Goal: Task Accomplishment & Management: Manage account settings

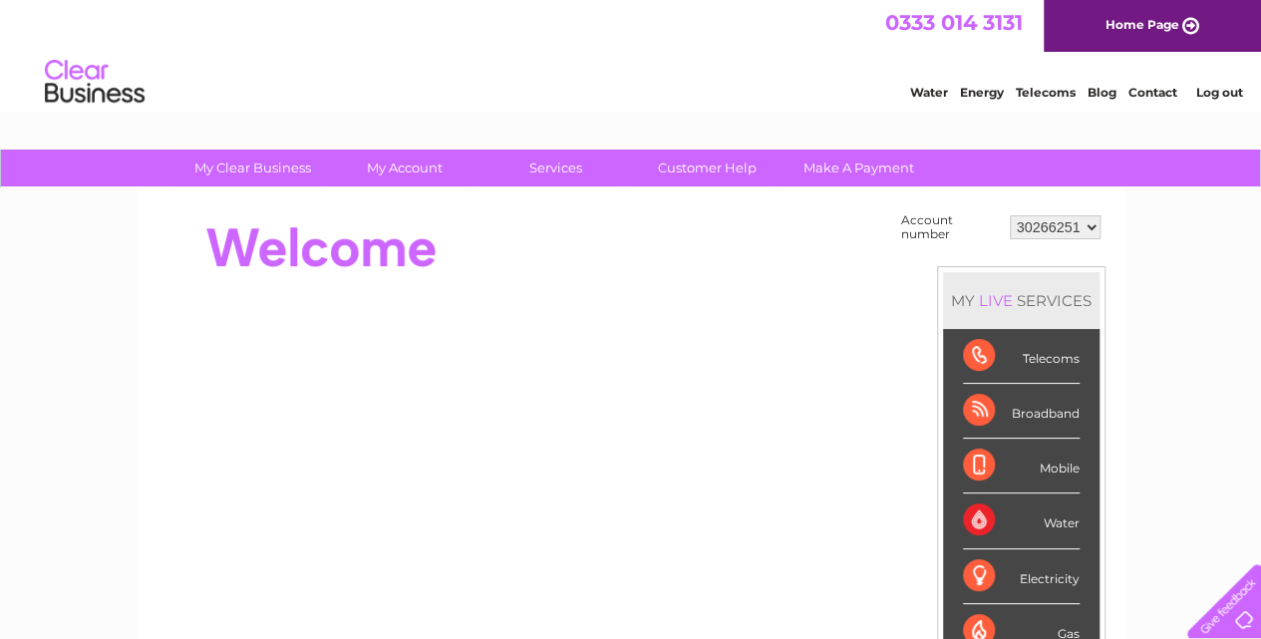
click at [1044, 226] on select "30266251 30285596 30321720 30321722 30321726 30321729 30321736 30321738 30321740" at bounding box center [1055, 227] width 91 height 24
click at [1049, 230] on select "30266251 30285596 30321720 30321722 30321726 30321729 30321736 30321738 30321740" at bounding box center [1055, 227] width 91 height 24
select select "30285596"
click at [1010, 215] on select "30266251 30285596 30321720 30321722 30321726 30321729 30321736 30321738 30321740" at bounding box center [1055, 227] width 91 height 24
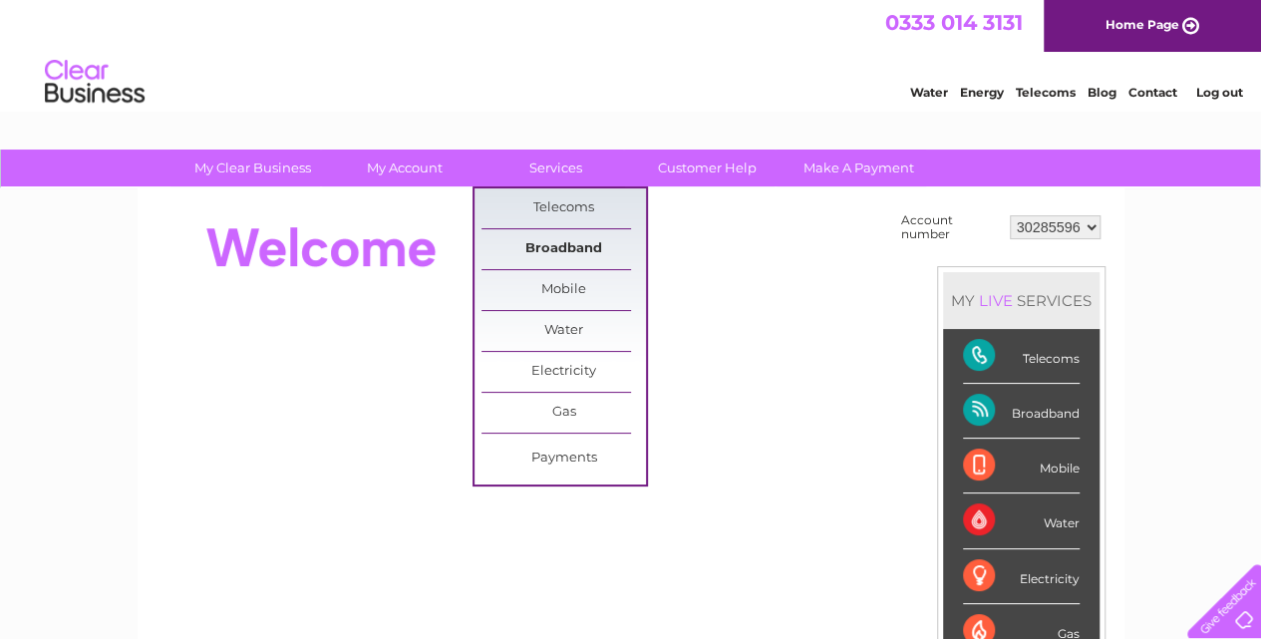
click at [557, 241] on link "Broadband" at bounding box center [563, 249] width 164 height 40
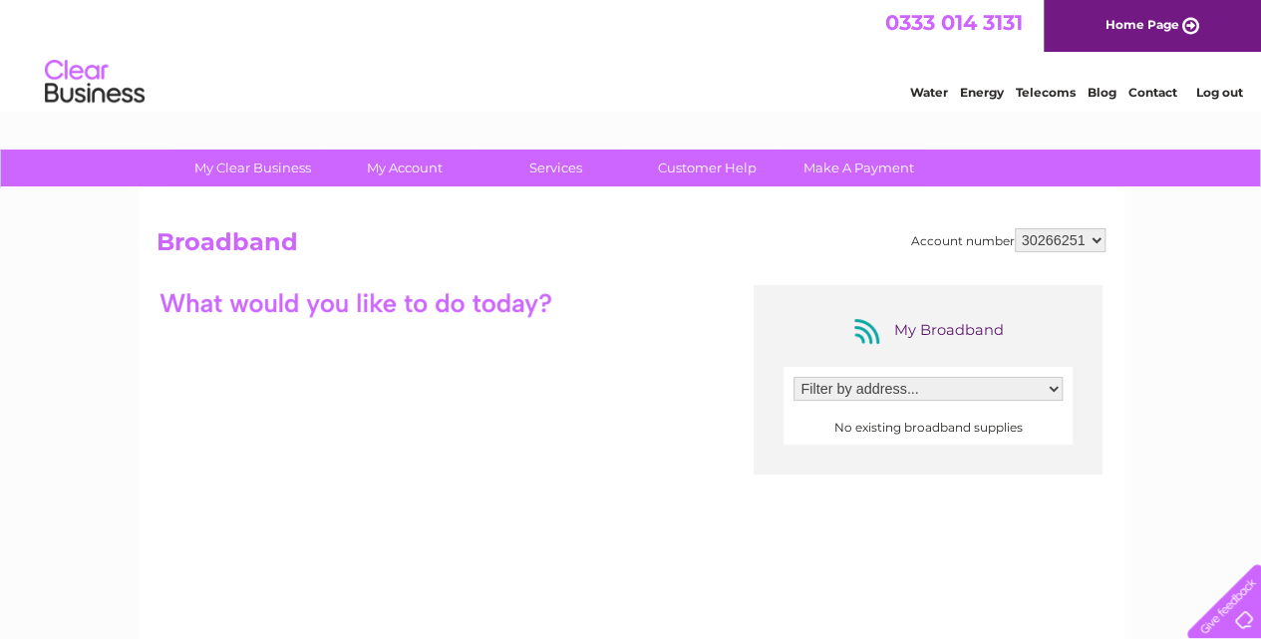
click at [1062, 234] on select "30266251 30285596 30321720 30321722 30321726 30321729 30321736 30321738 30321740" at bounding box center [1060, 240] width 91 height 24
select select "30285596"
click at [1015, 228] on select "30266251 30285596 30321720 30321722 30321726 30321729 30321736 30321738 30321740" at bounding box center [1060, 240] width 91 height 24
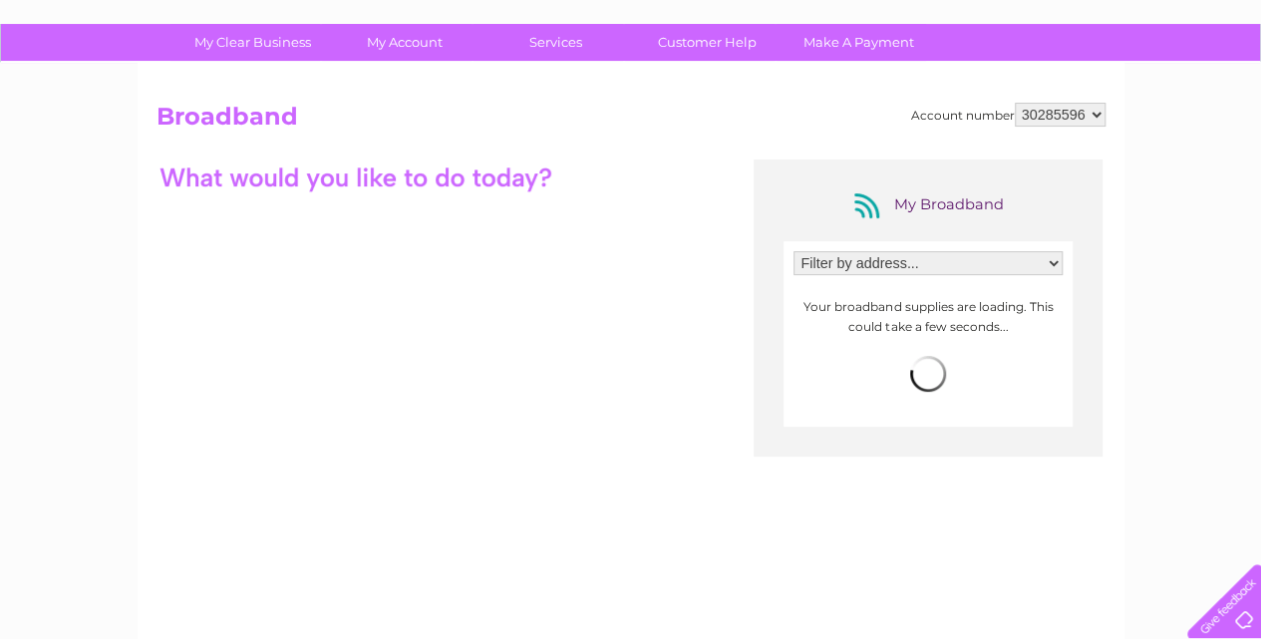
scroll to position [127, 0]
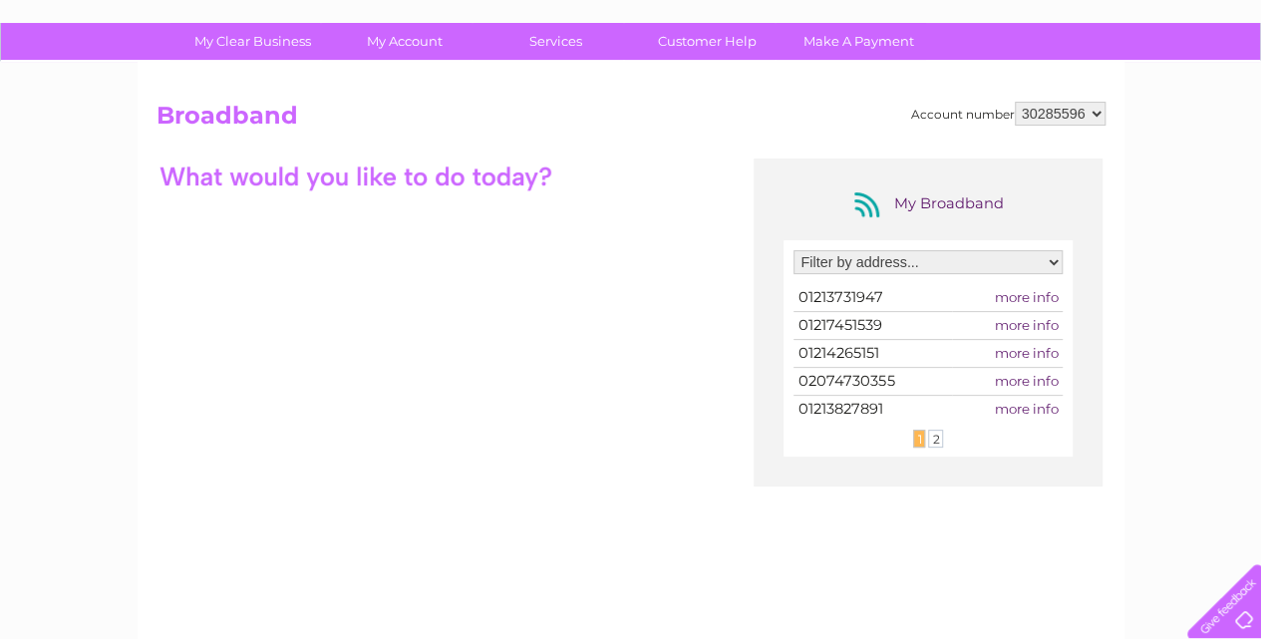
click at [902, 267] on select "Filter by address... [STREET_ADDRESS] Dp 1208, Sainsburys Supermarkets Ltd, [ST…" at bounding box center [927, 262] width 269 height 24
select select "2571195"
click at [793, 250] on select "Filter by address... [STREET_ADDRESS] Dp 1208, Sainsburys Supermarkets Ltd, [ST…" at bounding box center [927, 262] width 269 height 24
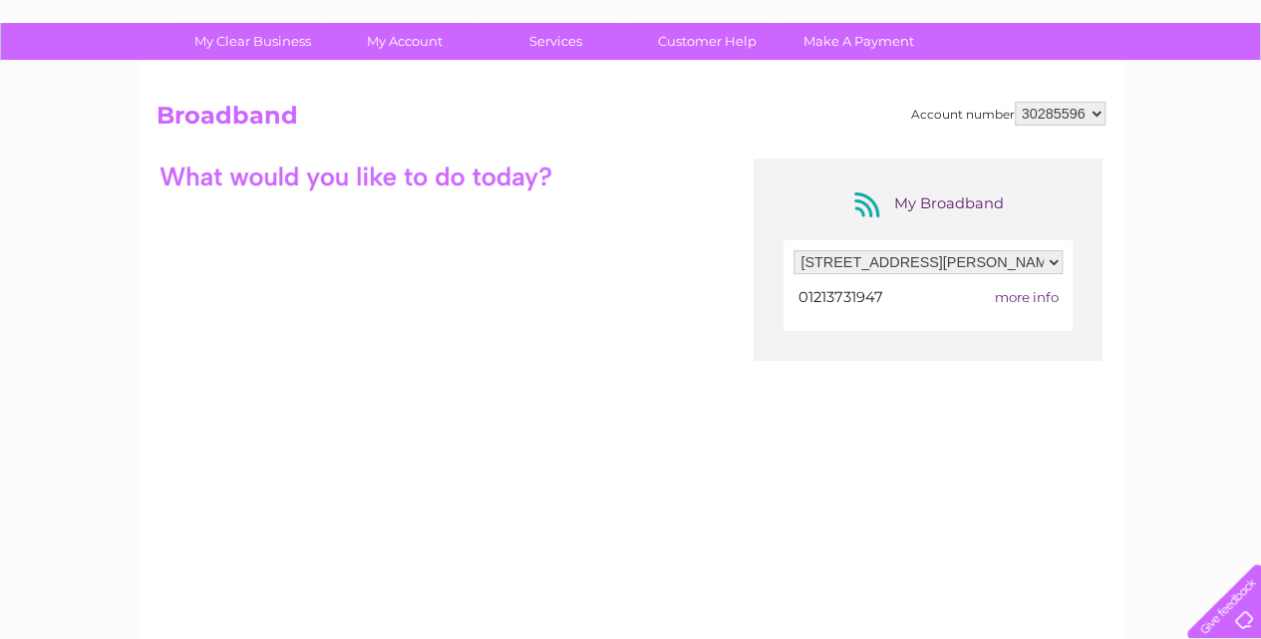
click at [1019, 294] on span "more info" at bounding box center [1026, 297] width 64 height 16
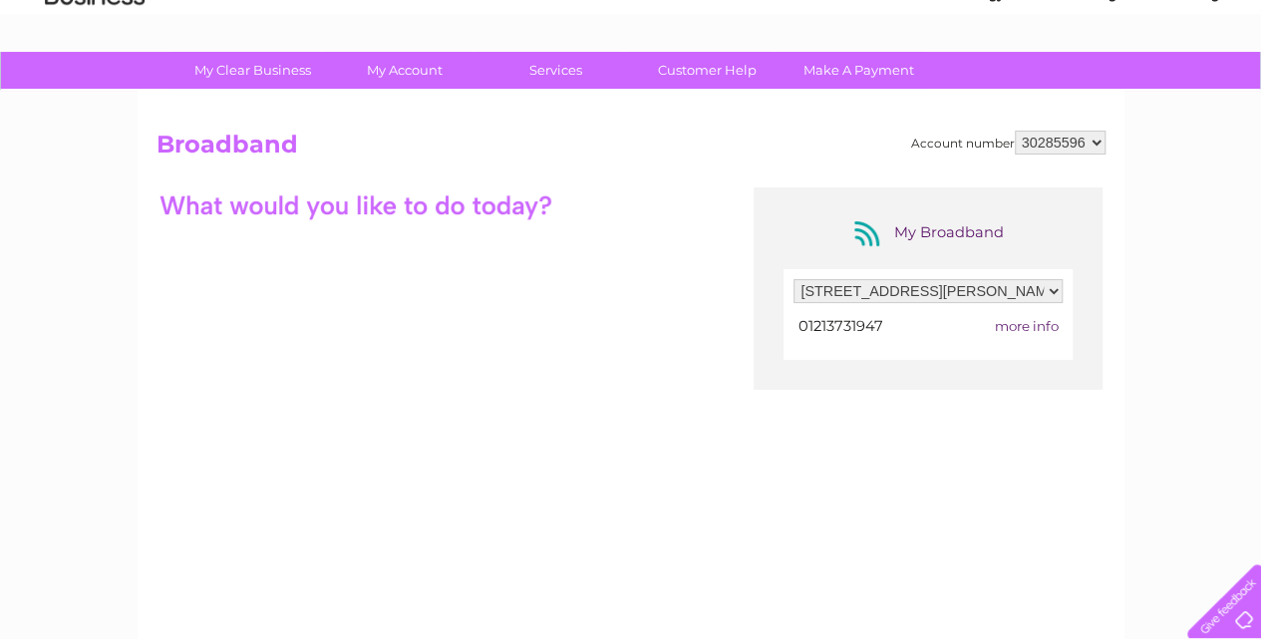
scroll to position [110, 0]
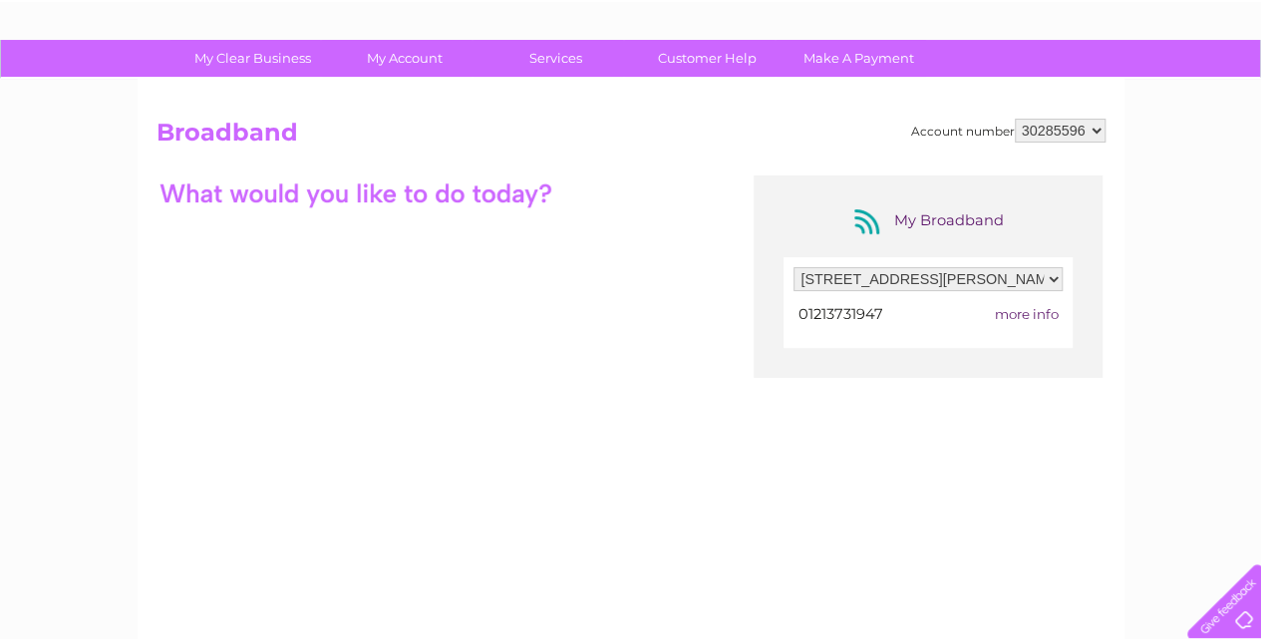
click at [1025, 312] on span "more info" at bounding box center [1026, 314] width 64 height 16
click at [720, 60] on link "Customer Help" at bounding box center [707, 58] width 164 height 37
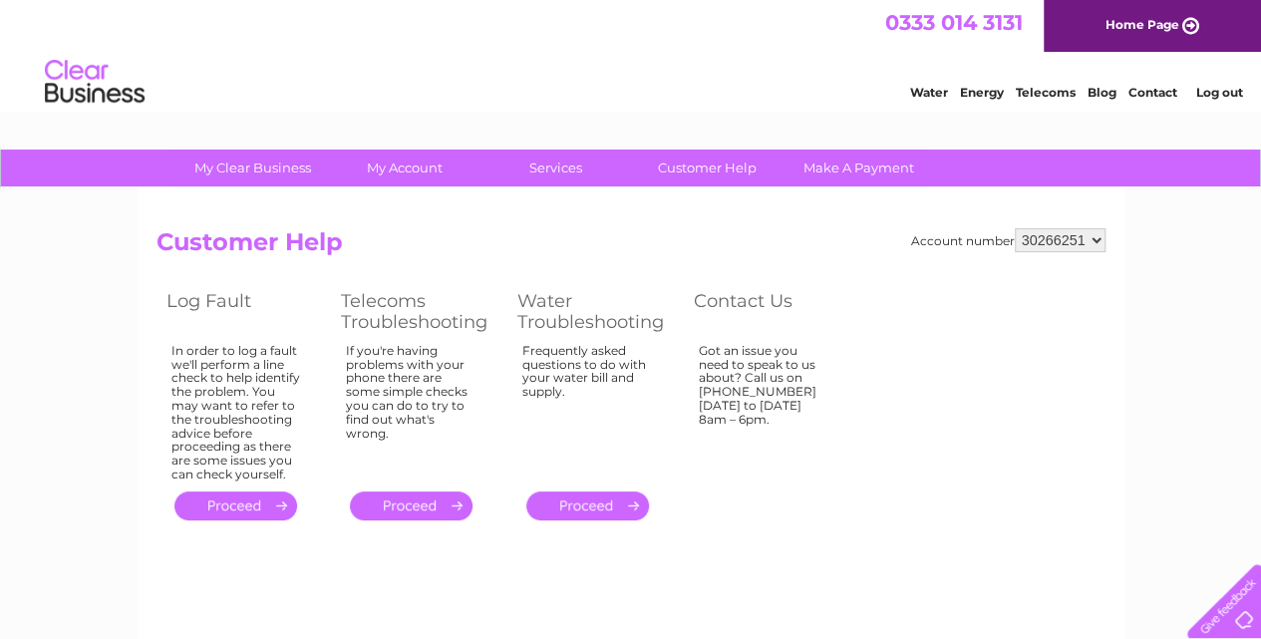
click at [1039, 243] on select "30266251 30285596 30321720 30321722 30321726 30321729 30321736 30321738 30321740" at bounding box center [1060, 240] width 91 height 24
select select "30285596"
click at [1015, 228] on select "30266251 30285596 30321720 30321722 30321726 30321729 30321736 30321738 30321740" at bounding box center [1060, 240] width 91 height 24
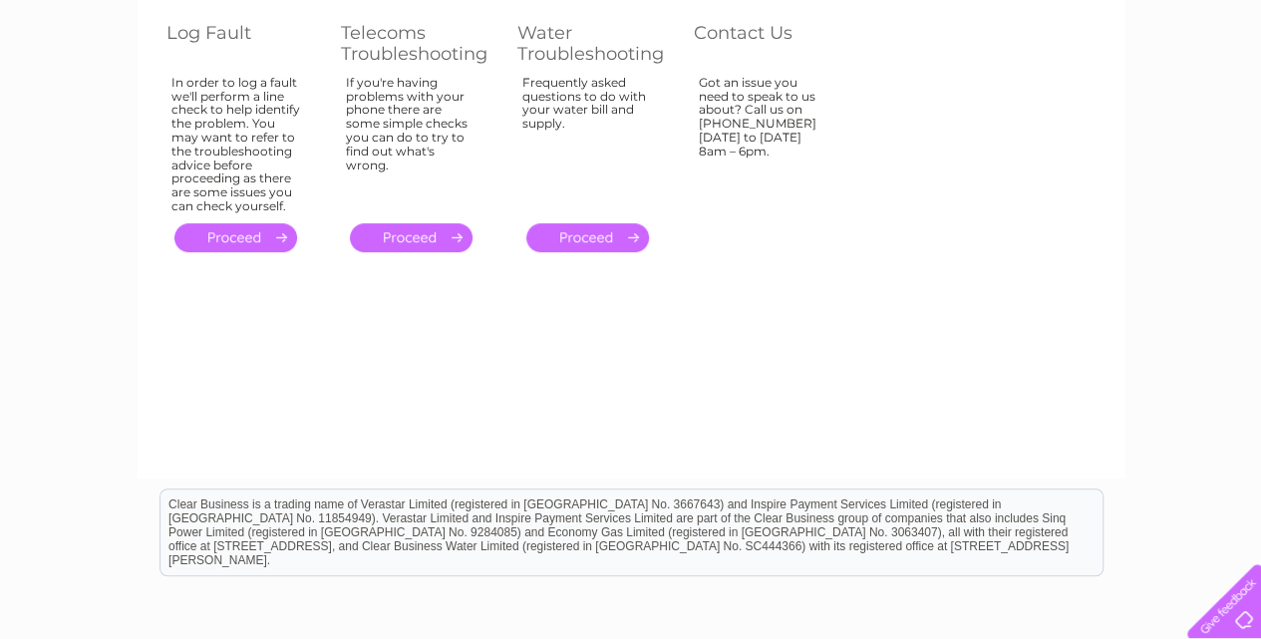
scroll to position [269, 0]
click at [255, 224] on link "." at bounding box center [235, 236] width 123 height 29
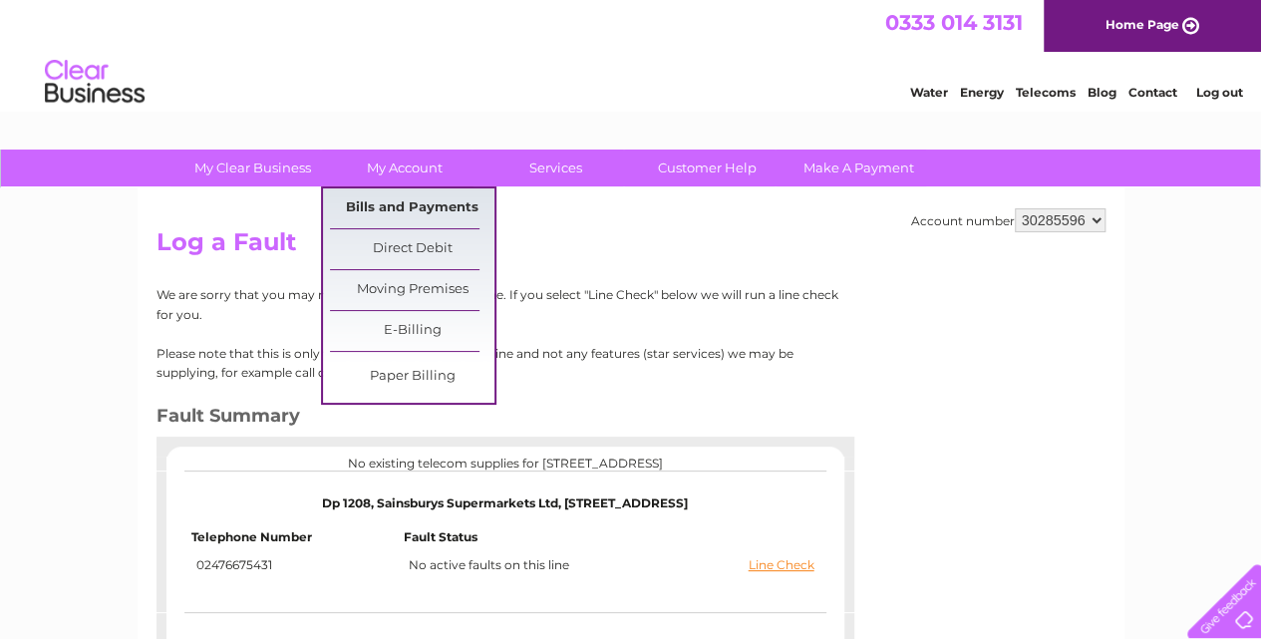
click at [400, 201] on link "Bills and Payments" at bounding box center [412, 208] width 164 height 40
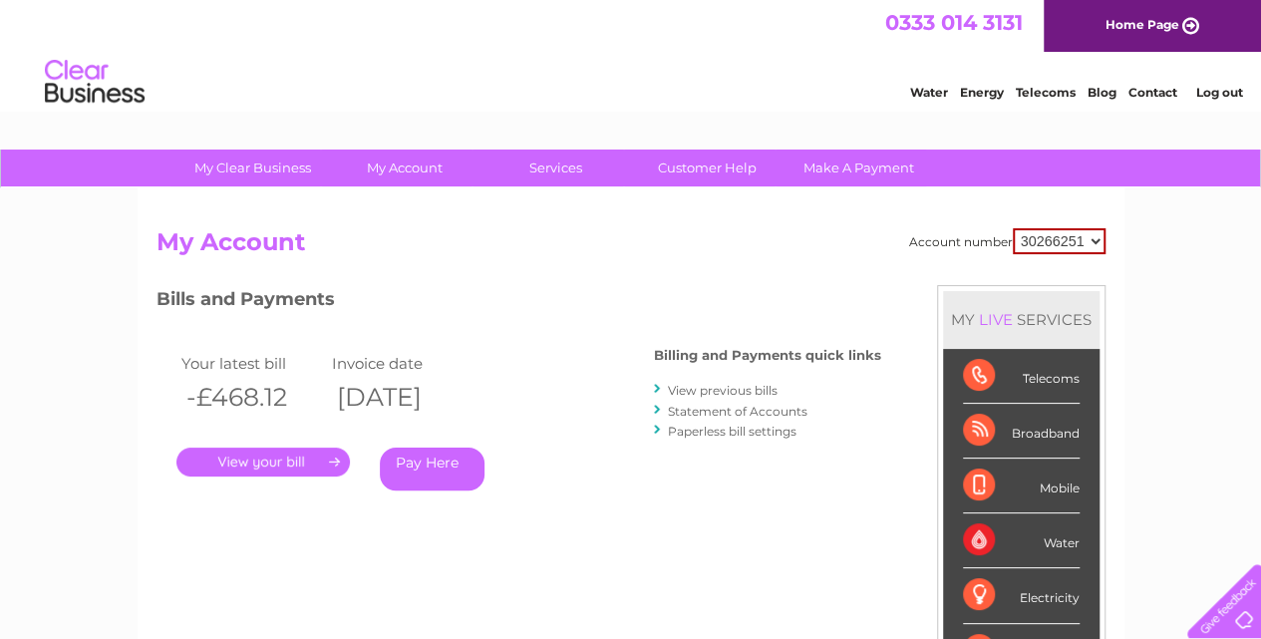
click at [1048, 230] on select "30266251 30285596 30321720 30321722 30321726 30321729 30321736 30321738 30321740" at bounding box center [1059, 241] width 93 height 26
select select "30285596"
click at [1013, 228] on select "30266251 30285596 30321720 30321722 30321726 30321729 30321736 30321738 30321740" at bounding box center [1059, 241] width 93 height 26
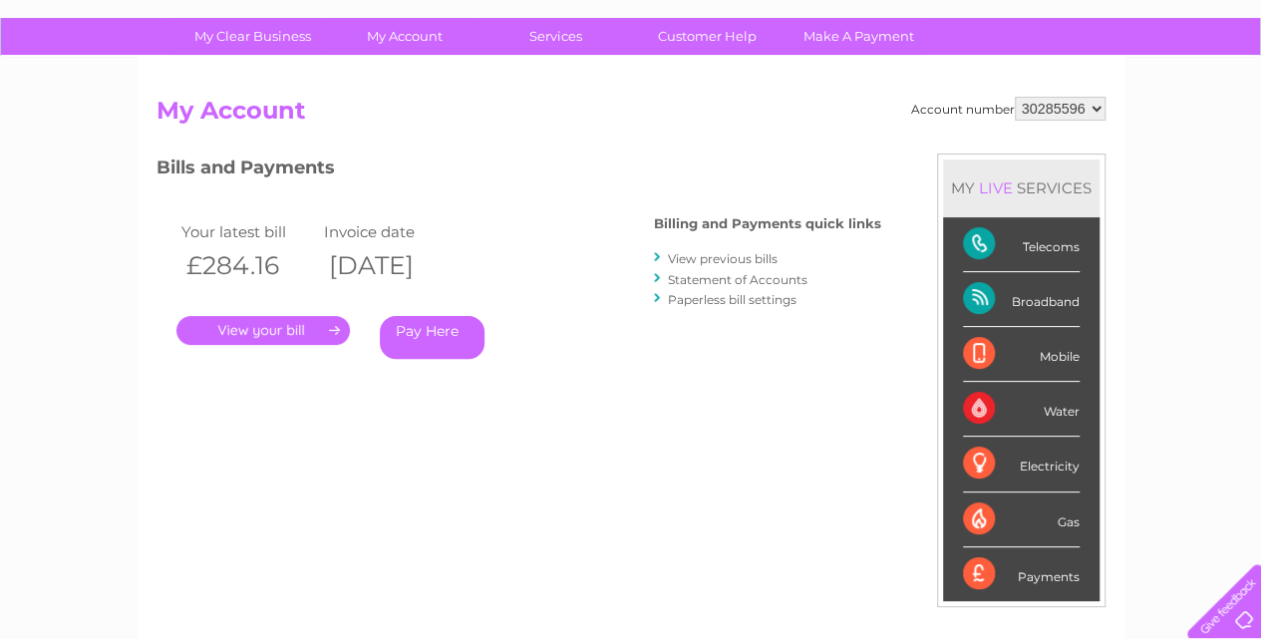
scroll to position [151, 0]
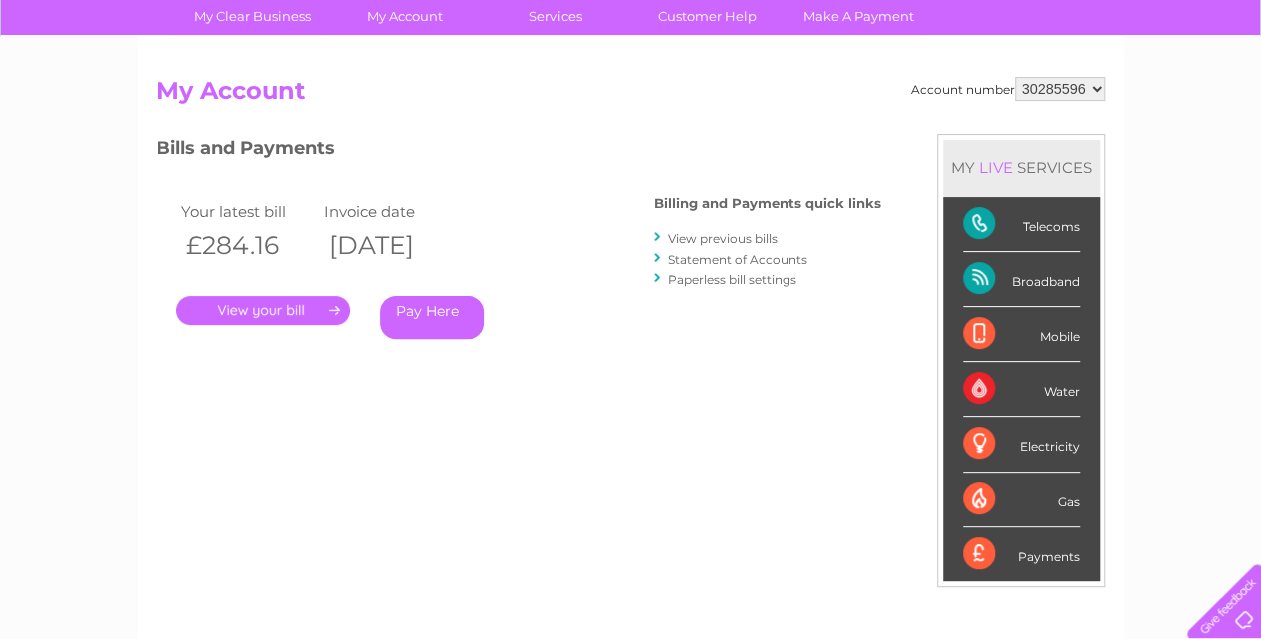
click at [281, 310] on link "." at bounding box center [262, 310] width 173 height 29
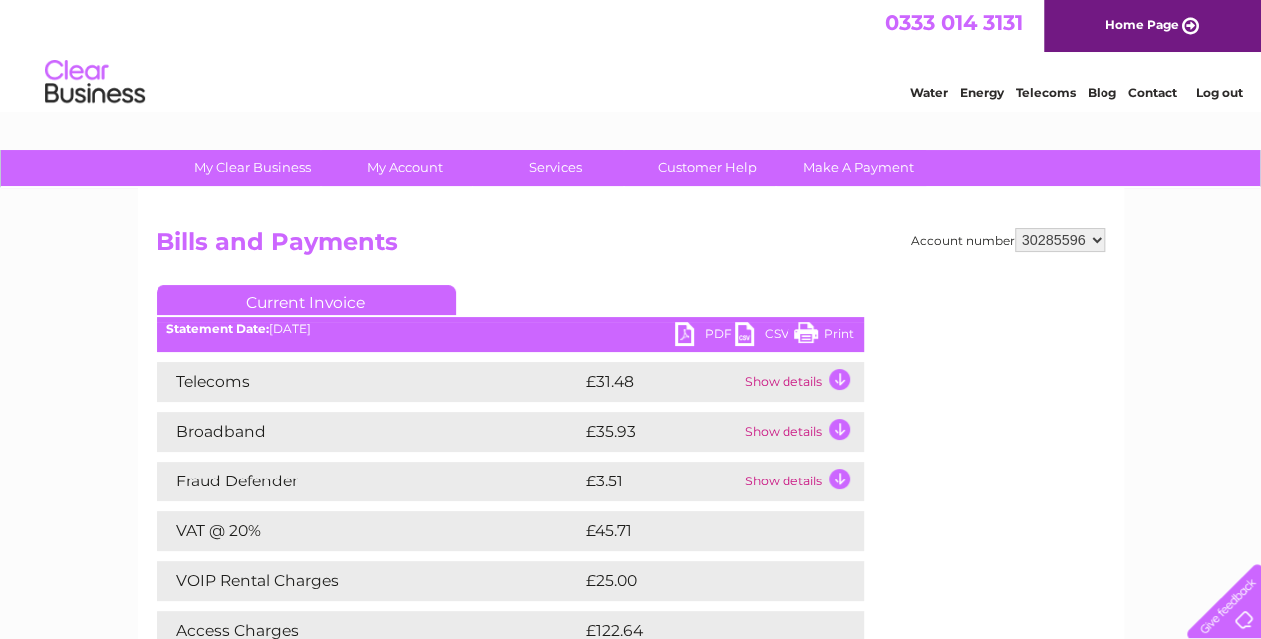
click at [719, 336] on link "PDF" at bounding box center [705, 336] width 60 height 29
